Goal: Navigation & Orientation: Find specific page/section

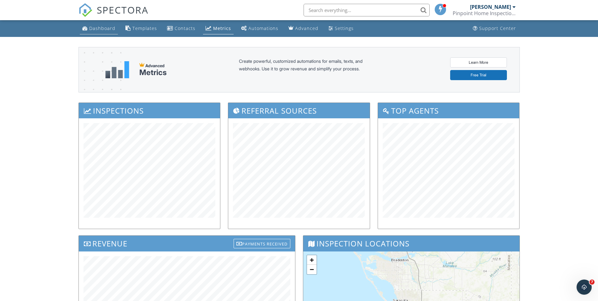
click at [105, 29] on div "Dashboard" at bounding box center [102, 28] width 26 height 6
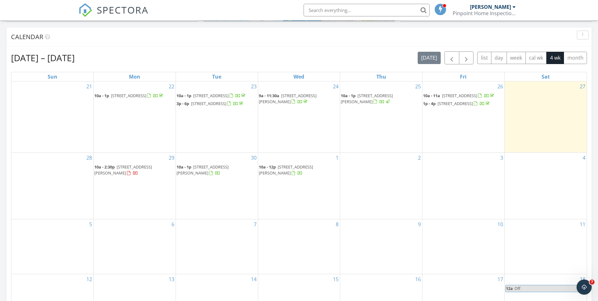
scroll to position [252, 0]
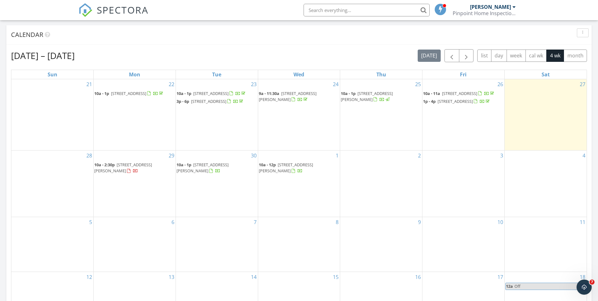
click at [142, 173] on span "[STREET_ADDRESS][PERSON_NAME]" at bounding box center [123, 168] width 58 height 12
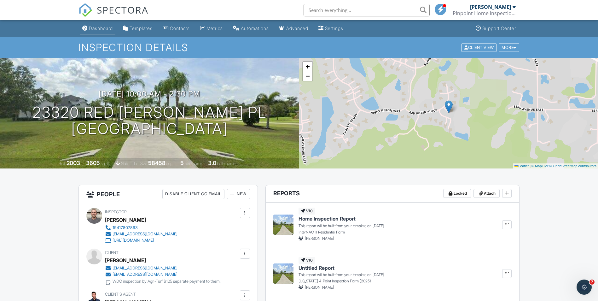
click at [102, 30] on div "Dashboard" at bounding box center [101, 28] width 24 height 5
